Goal: Task Accomplishment & Management: Complete application form

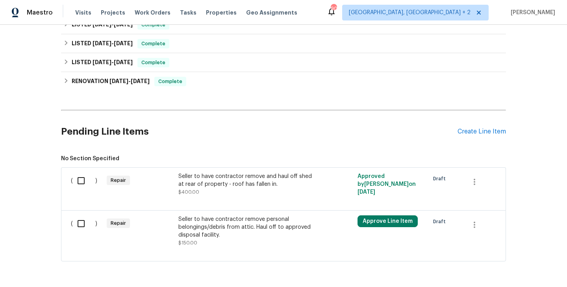
scroll to position [243, 0]
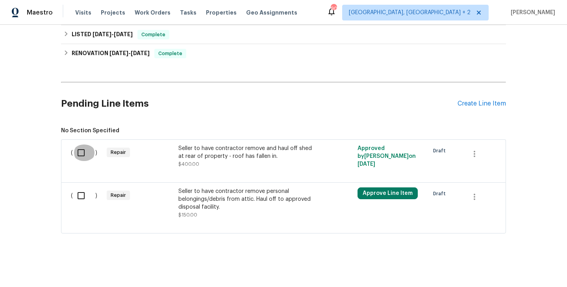
click at [78, 153] on input "checkbox" at bounding box center [84, 153] width 22 height 17
checkbox input "true"
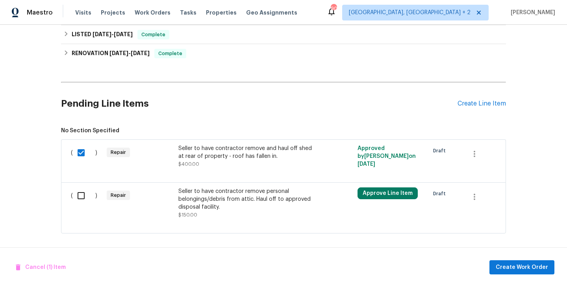
click at [142, 152] on div "Repair" at bounding box center [140, 156] width 72 height 28
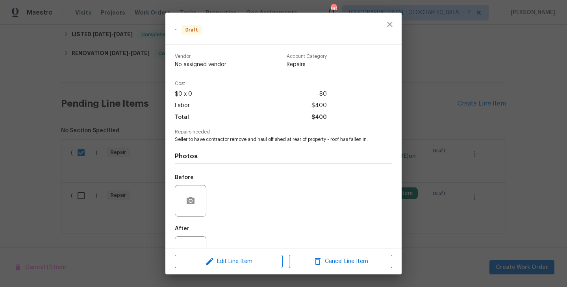
scroll to position [28, 0]
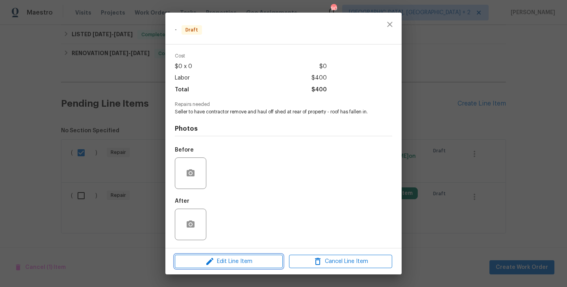
click at [232, 258] on span "Edit Line Item" at bounding box center [228, 262] width 103 height 10
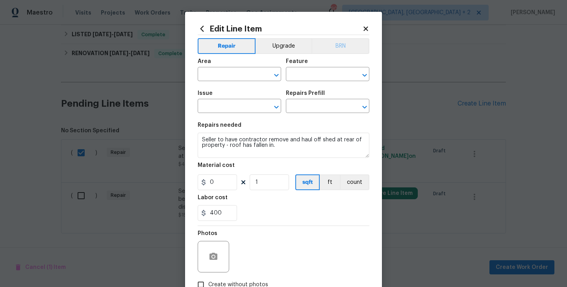
click at [334, 47] on button "BRN" at bounding box center [341, 46] width 58 height 16
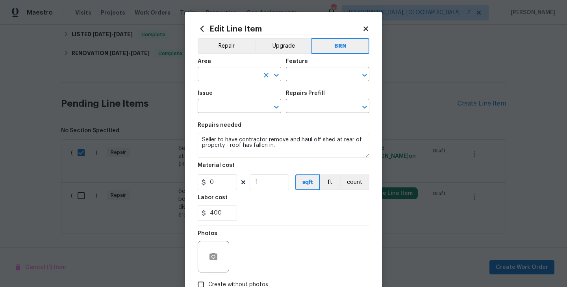
click at [257, 72] on input "text" at bounding box center [228, 75] width 61 height 12
type input "Exterior Overall"
click at [308, 73] on input "text" at bounding box center [316, 75] width 61 height 12
type input "Overall"
click at [225, 109] on input "text" at bounding box center [228, 107] width 61 height 12
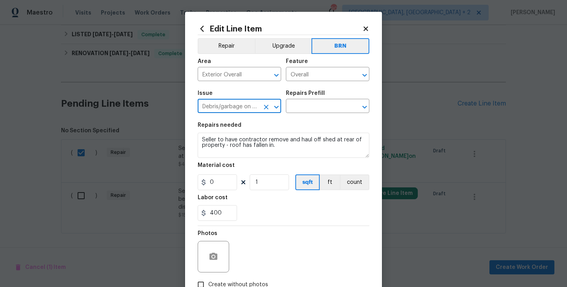
type input "Debris/garbage on site"
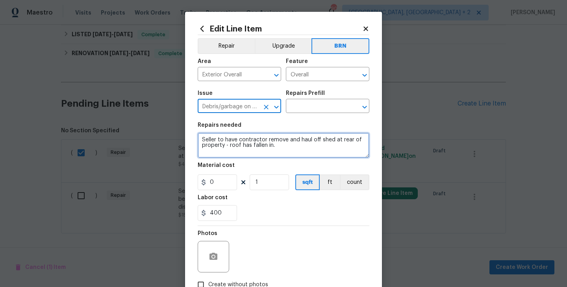
click at [249, 146] on textarea "Seller to have contractor remove and haul off shed at rear of property - roof h…" at bounding box center [284, 145] width 172 height 25
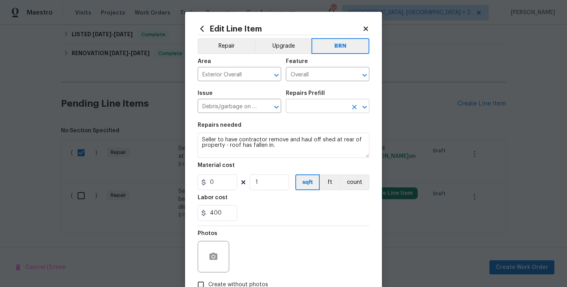
click at [307, 108] on input "text" at bounding box center [316, 107] width 61 height 12
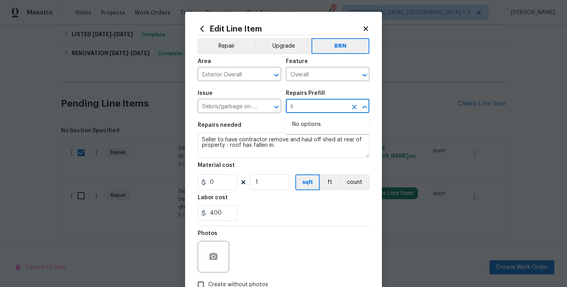
type input "l"
click at [329, 129] on li "Remove debris/garbage $45.00" at bounding box center [328, 128] width 84 height 21
type input "Remove debris/garbage $45.00"
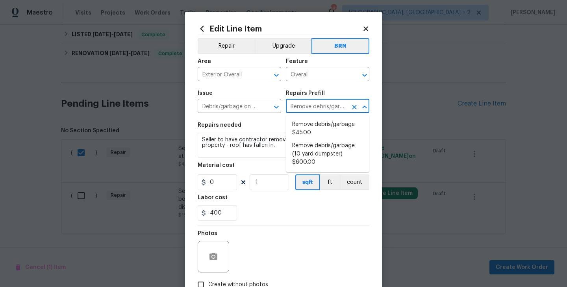
type textarea "Remove, haul off, and properly dispose of any debris left by seller to offsite …"
type input "45"
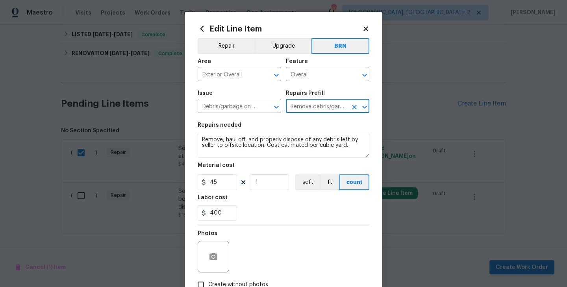
type input "Remove debris/garbage $45.00"
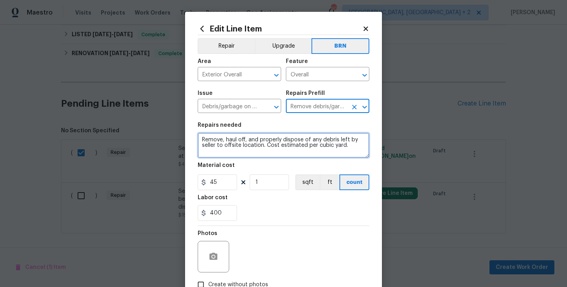
click at [254, 149] on textarea "Remove, haul off, and properly dispose of any debris left by seller to offsite …" at bounding box center [284, 145] width 172 height 25
paste textarea "Seller to have contractor remove and haul off shed at rear of property - roof h…"
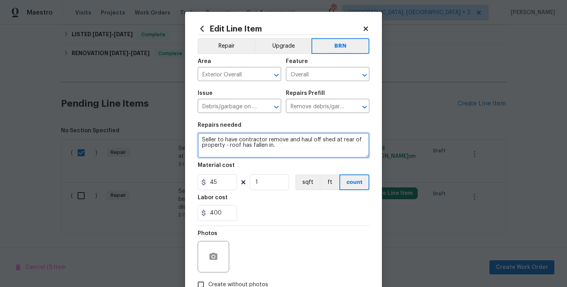
type textarea "Seller to have contractor remove and haul off shed at rear of property - roof h…"
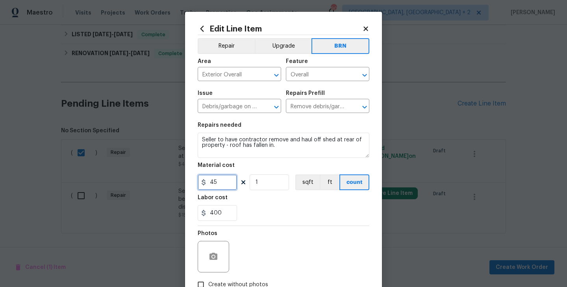
click at [222, 182] on input "45" at bounding box center [217, 183] width 39 height 16
type input "0"
click at [297, 214] on div "400" at bounding box center [284, 213] width 172 height 16
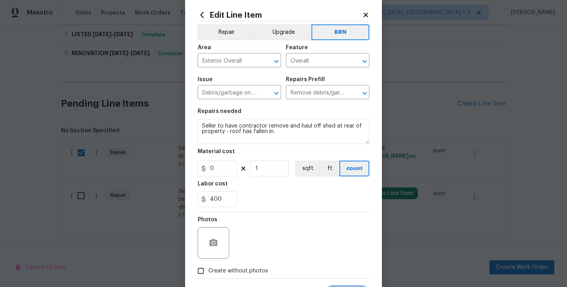
scroll to position [52, 0]
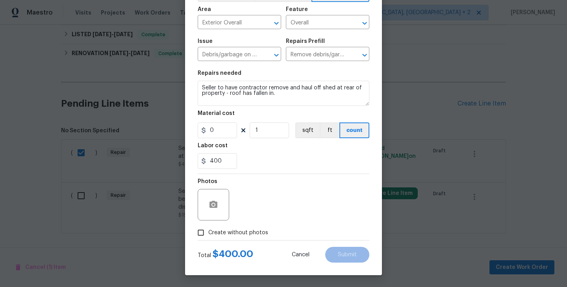
click at [244, 231] on span "Create without photos" at bounding box center [238, 233] width 60 height 8
click at [208, 231] on input "Create without photos" at bounding box center [200, 232] width 15 height 15
checkbox input "true"
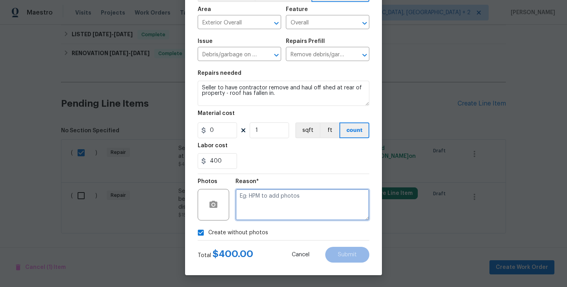
click at [270, 217] on textarea at bounding box center [303, 205] width 134 height 32
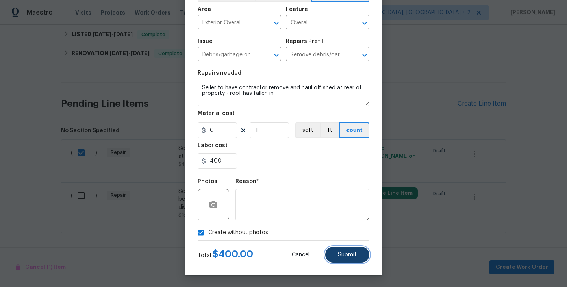
click at [341, 253] on span "Submit" at bounding box center [347, 255] width 19 height 6
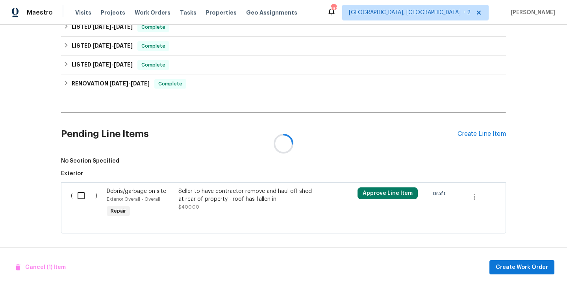
scroll to position [243, 0]
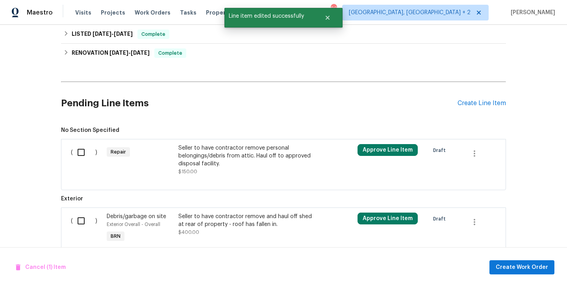
click at [141, 156] on div "Repair" at bounding box center [140, 160] width 72 height 36
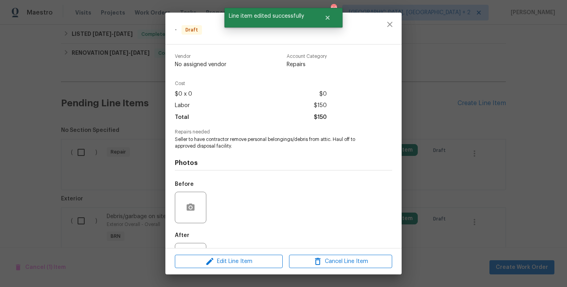
scroll to position [34, 0]
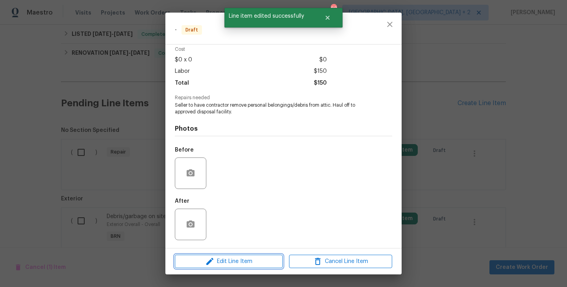
click at [254, 258] on span "Edit Line Item" at bounding box center [228, 262] width 103 height 10
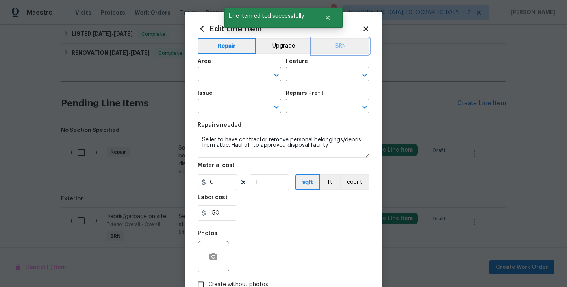
click at [340, 51] on button "BRN" at bounding box center [341, 46] width 58 height 16
click at [236, 70] on input "text" at bounding box center [228, 75] width 61 height 12
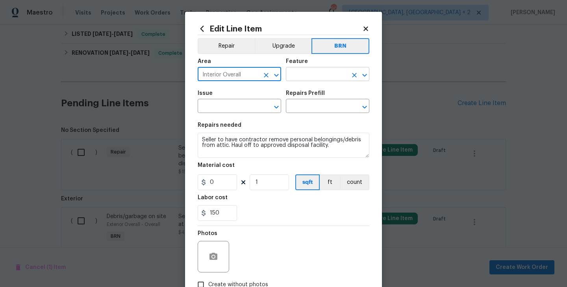
type input "Interior Overall"
click at [306, 76] on input "text" at bounding box center [316, 75] width 61 height 12
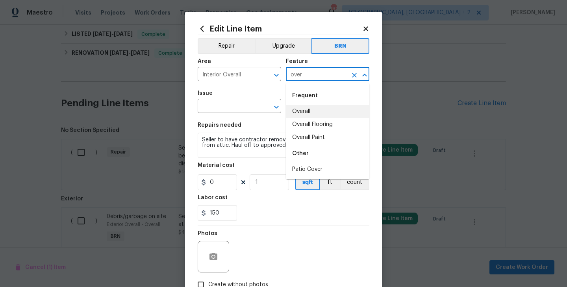
click at [308, 109] on li "Overall" at bounding box center [328, 111] width 84 height 13
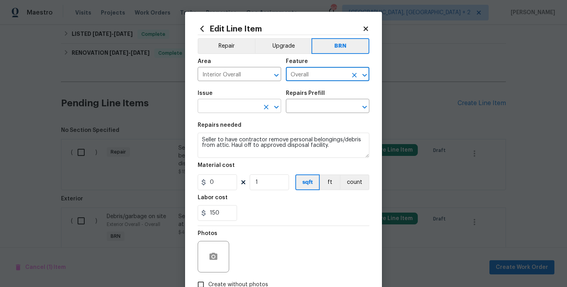
type input "Overall"
click at [251, 107] on input "text" at bounding box center [228, 107] width 61 height 12
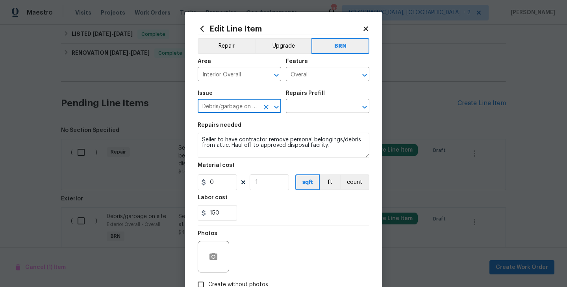
type input "Debris/garbage on site"
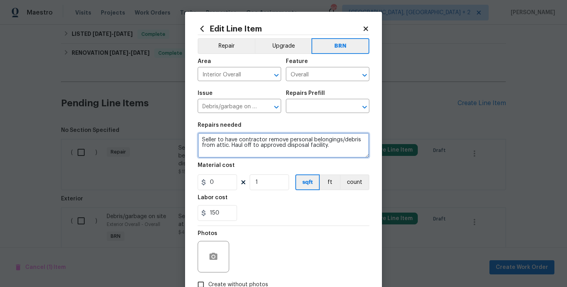
click at [259, 138] on textarea "Seller to have contractor remove personal belongings/debris from attic. Haul of…" at bounding box center [284, 145] width 172 height 25
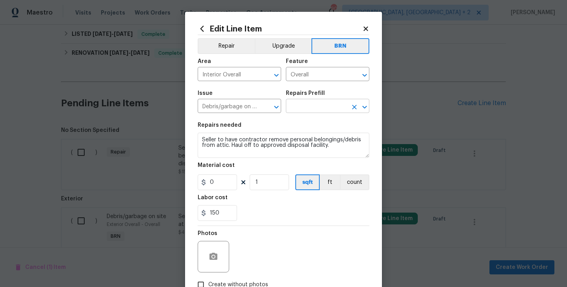
click at [310, 104] on input "text" at bounding box center [316, 107] width 61 height 12
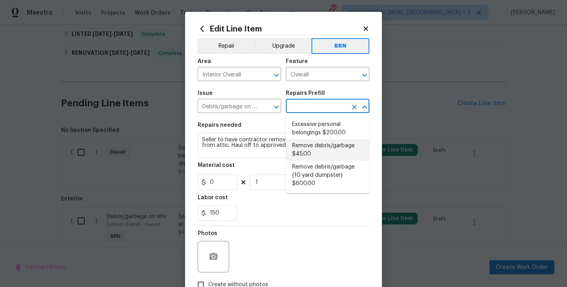
click at [320, 157] on li "Remove debris/garbage $45.00" at bounding box center [328, 149] width 84 height 21
type input "Remove debris/garbage $45.00"
type textarea "Remove, haul off, and properly dispose of any debris left by seller to offsite …"
type input "45"
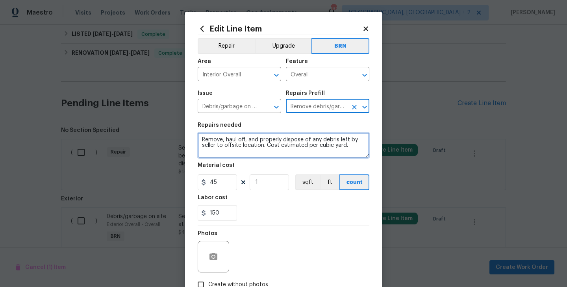
click at [274, 147] on textarea "Remove, haul off, and properly dispose of any debris left by seller to offsite …" at bounding box center [284, 145] width 172 height 25
paste textarea "Seller to have contractor remove personal belongings/debris from attic. Haul of…"
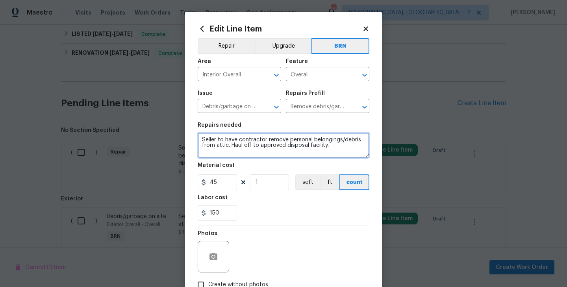
type textarea "Seller to have contractor remove personal belongings/debris from attic. Haul of…"
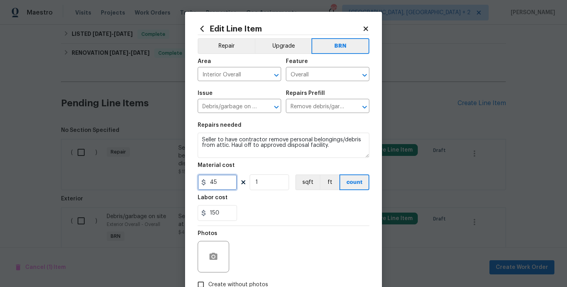
click at [222, 183] on input "45" at bounding box center [217, 183] width 39 height 16
type input "0"
click at [251, 207] on div "150" at bounding box center [284, 213] width 172 height 16
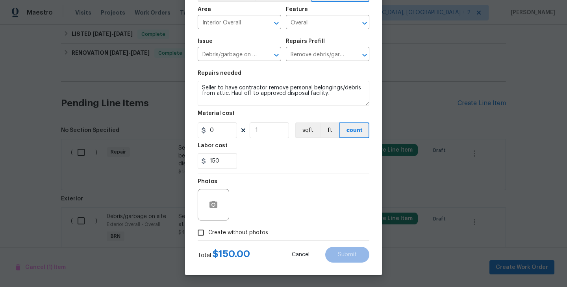
click at [255, 229] on span "Create without photos" at bounding box center [238, 233] width 60 height 8
click at [208, 229] on input "Create without photos" at bounding box center [200, 232] width 15 height 15
checkbox input "true"
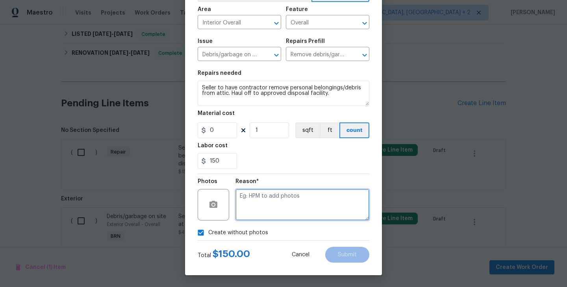
click at [310, 197] on textarea at bounding box center [303, 205] width 134 height 32
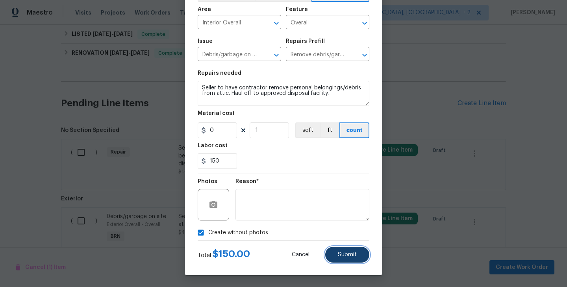
click at [344, 253] on span "Submit" at bounding box center [347, 255] width 19 height 6
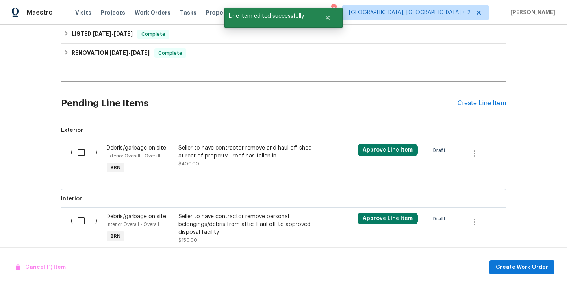
click at [85, 152] on input "checkbox" at bounding box center [84, 152] width 22 height 17
checkbox input "true"
click at [86, 218] on input "checkbox" at bounding box center [84, 221] width 22 height 17
checkbox input "true"
click at [525, 267] on span "Create Work Order" at bounding box center [522, 268] width 52 height 10
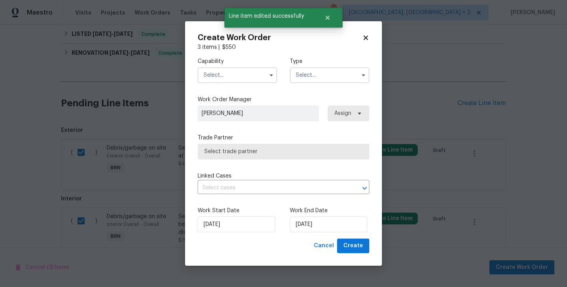
click at [333, 77] on input "text" at bounding box center [330, 75] width 80 height 16
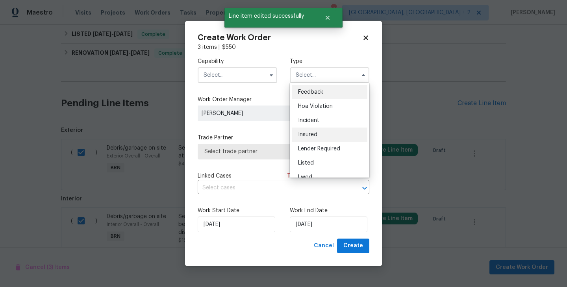
scroll to position [94, 0]
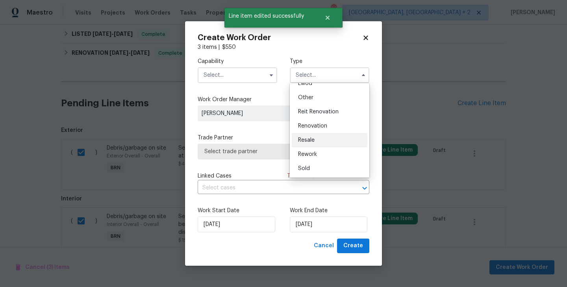
click at [315, 136] on div "Resale" at bounding box center [330, 140] width 76 height 14
type input "Resale"
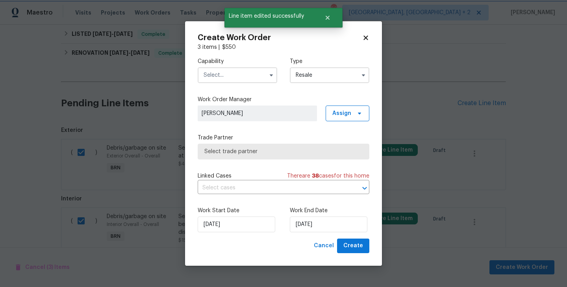
scroll to position [0, 0]
click at [257, 76] on input "text" at bounding box center [238, 75] width 80 height 16
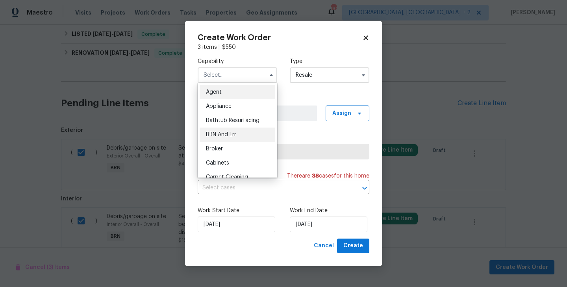
click at [240, 134] on div "BRN And Lrr" at bounding box center [238, 135] width 76 height 14
type input "BRN And Lrr"
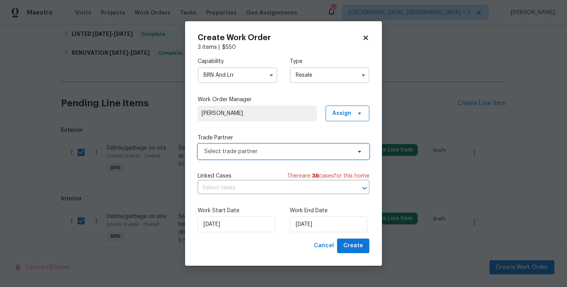
click at [265, 153] on span "Select trade partner" at bounding box center [277, 152] width 147 height 8
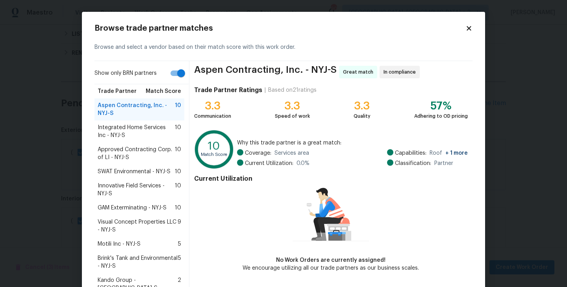
click at [155, 133] on span "Integrated Home Services Inc - NYJ-S" at bounding box center [136, 132] width 77 height 16
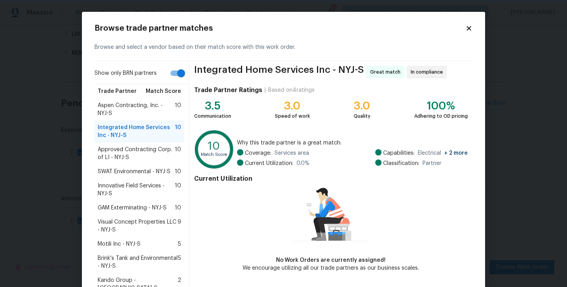
scroll to position [58, 0]
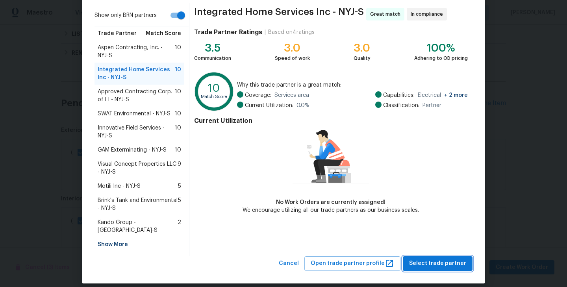
click at [442, 259] on span "Select trade partner" at bounding box center [437, 264] width 57 height 10
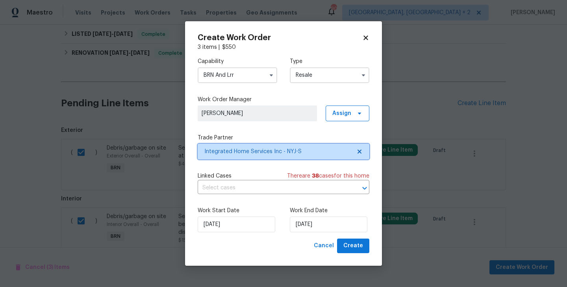
scroll to position [0, 0]
click at [270, 185] on input "text" at bounding box center [273, 188] width 150 height 12
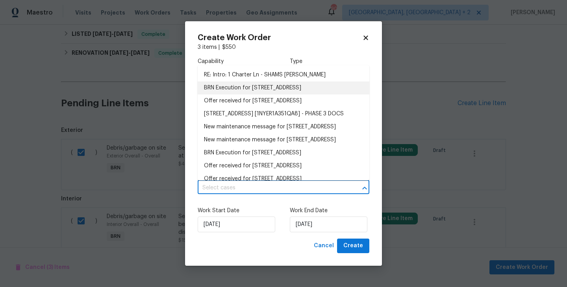
click at [256, 85] on li "BRN Execution for [STREET_ADDRESS]" at bounding box center [284, 88] width 172 height 13
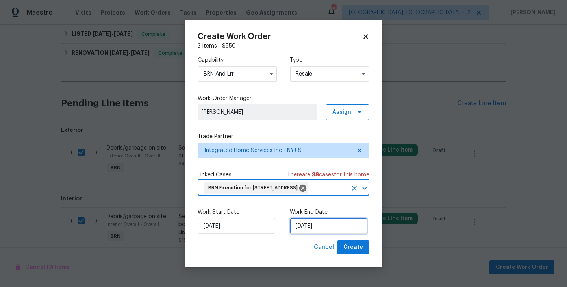
click at [299, 234] on input "[DATE]" at bounding box center [329, 226] width 78 height 16
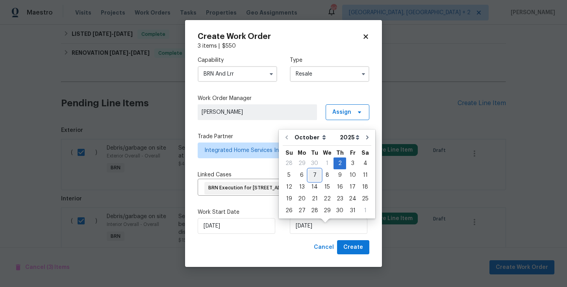
click at [312, 176] on div "7" at bounding box center [314, 175] width 13 height 11
type input "[DATE]"
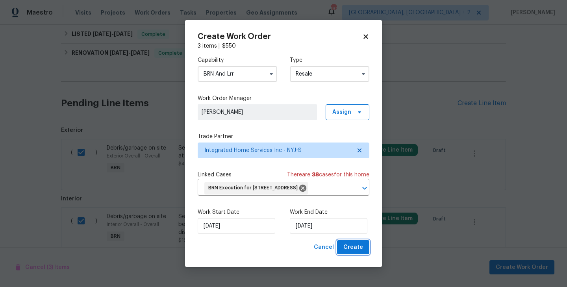
click at [357, 251] on span "Create" at bounding box center [353, 248] width 20 height 10
checkbox input "false"
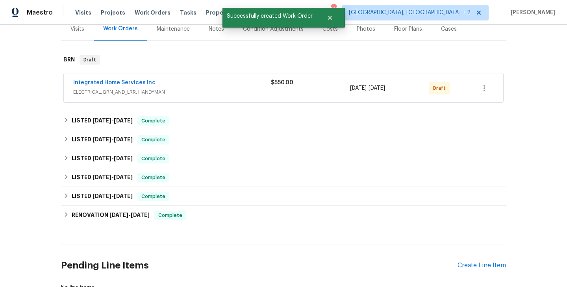
scroll to position [17, 0]
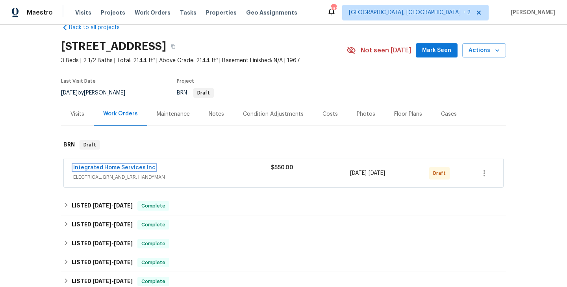
click at [131, 169] on link "Integrated Home Services Inc" at bounding box center [114, 168] width 82 height 6
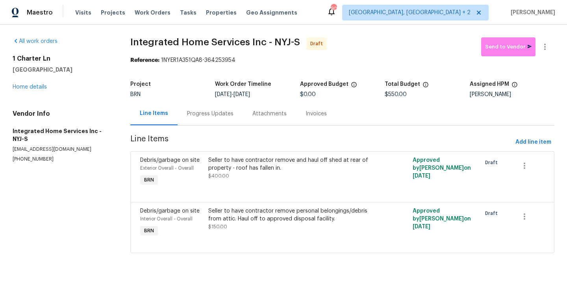
click at [197, 118] on div "Progress Updates" at bounding box center [210, 113] width 65 height 23
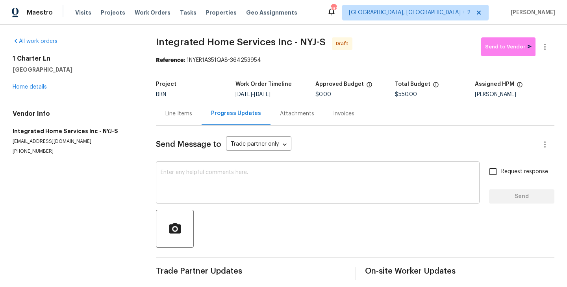
click at [197, 171] on textarea at bounding box center [318, 184] width 314 height 28
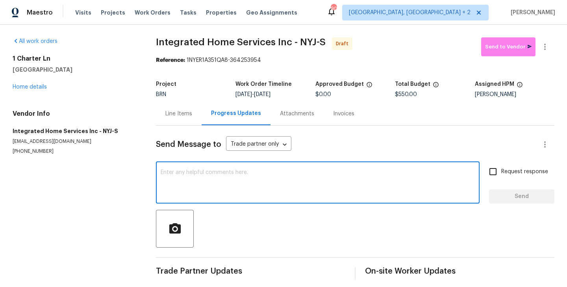
paste textarea "Hi, I'm [PERSON_NAME] from Opendoor. Just wanted to check if you received the W…"
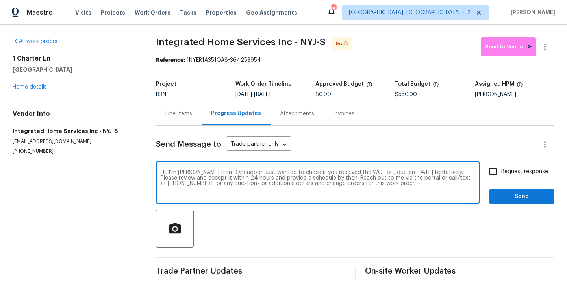
click at [370, 173] on textarea "Hi, I'm [PERSON_NAME] from Opendoor. Just wanted to check if you received the W…" at bounding box center [318, 184] width 314 height 28
paste textarea "[STREET_ADDRESS]"
click at [176, 176] on textarea "Hi, I'm [PERSON_NAME] from Opendoor. Just wanted to check if you received the W…" at bounding box center [318, 184] width 314 height 28
type textarea "Hi, I'm [PERSON_NAME] from Opendoor. Just wanted to check if you received the W…"
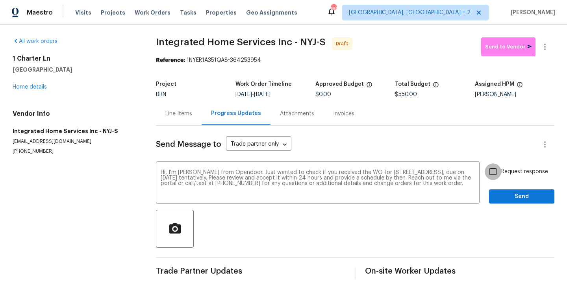
click at [494, 169] on input "Request response" at bounding box center [493, 171] width 17 height 17
checkbox input "true"
click at [524, 198] on span "Send" at bounding box center [522, 197] width 53 height 10
click at [545, 41] on button "button" at bounding box center [545, 46] width 19 height 19
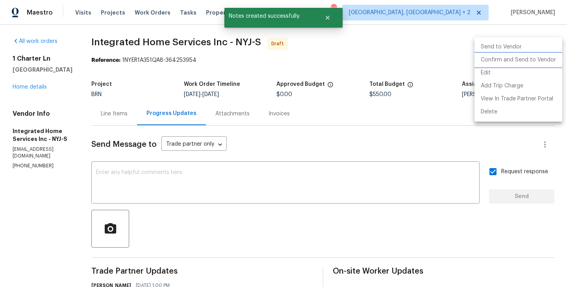
click at [492, 59] on li "Confirm and Send to Vendor" at bounding box center [519, 60] width 88 height 13
